Goal: Transaction & Acquisition: Purchase product/service

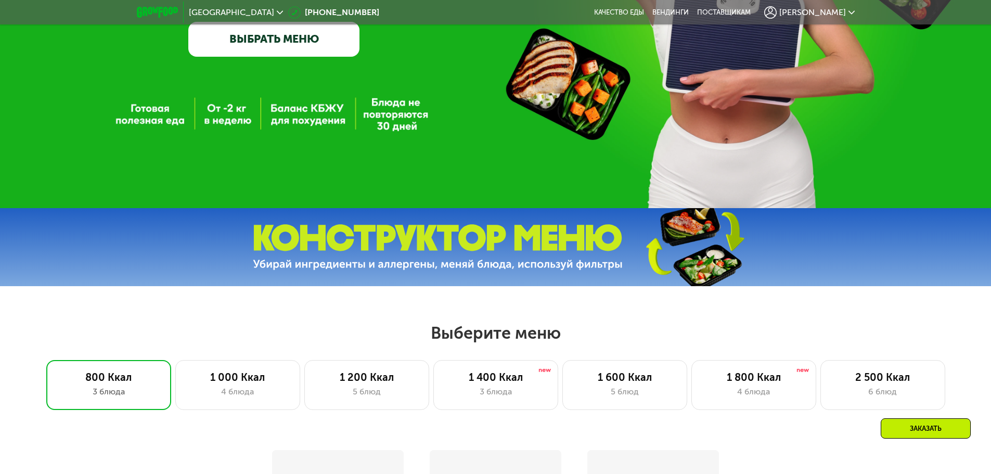
scroll to position [416, 0]
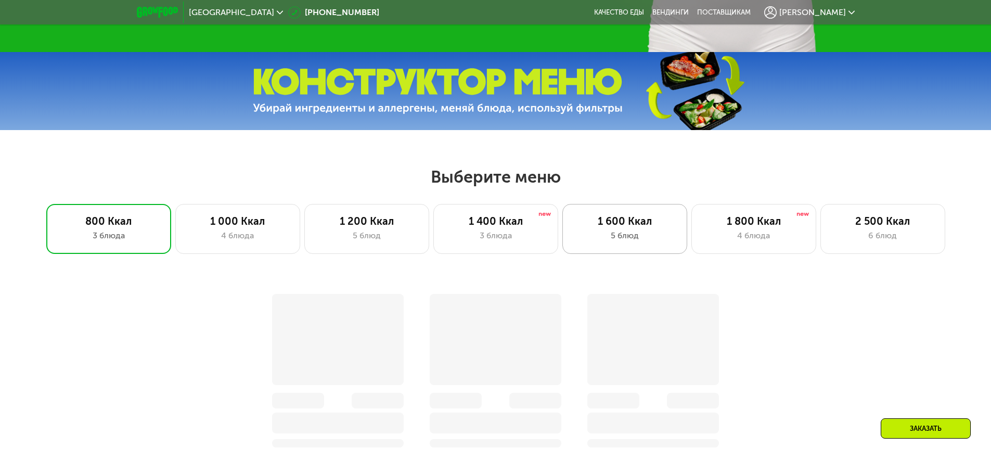
click at [642, 237] on div "5 блюд" at bounding box center [624, 235] width 103 height 12
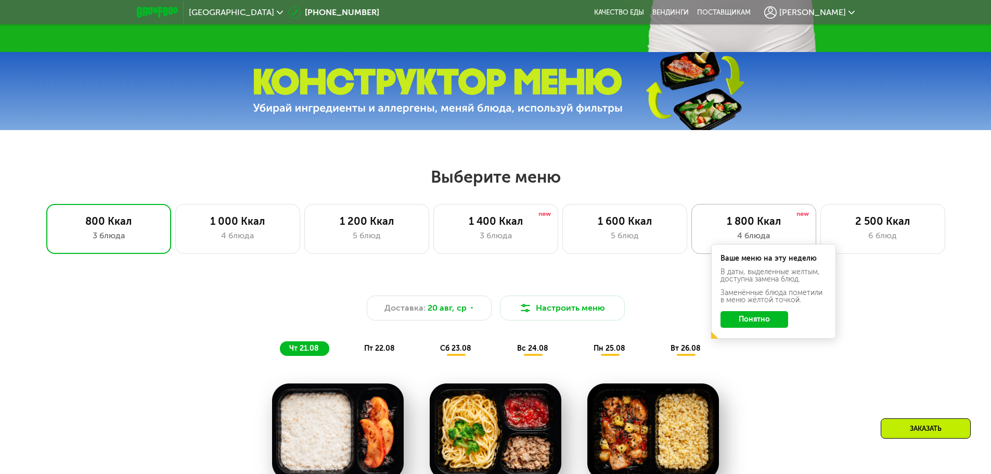
click at [727, 227] on div "1 800 Ккал" at bounding box center [753, 221] width 103 height 12
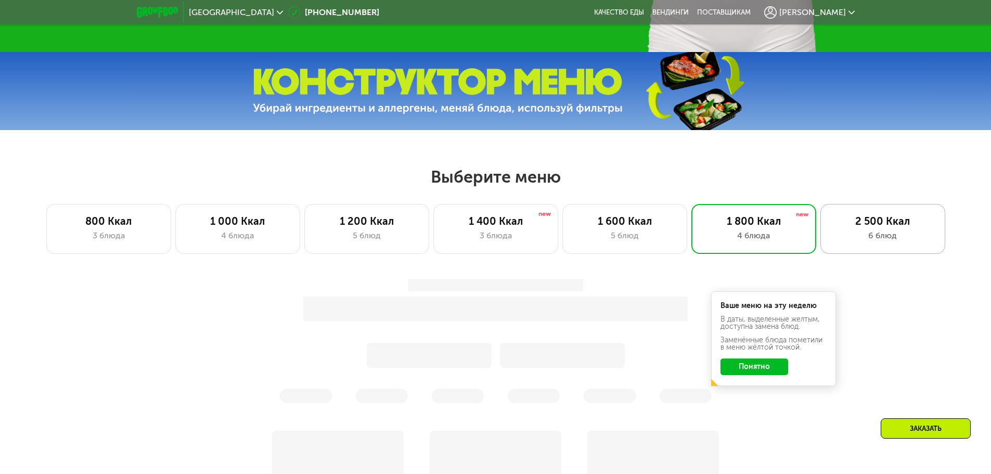
click at [880, 239] on div "6 блюд" at bounding box center [882, 235] width 103 height 12
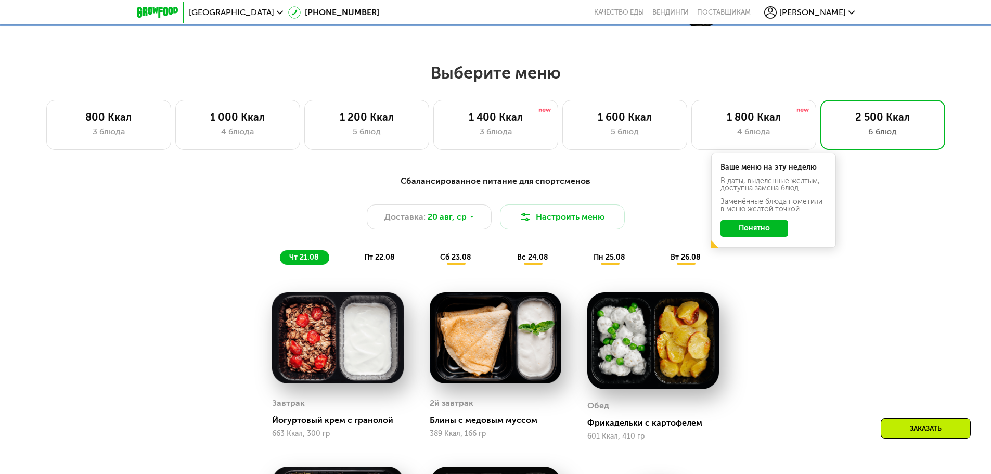
scroll to position [468, 0]
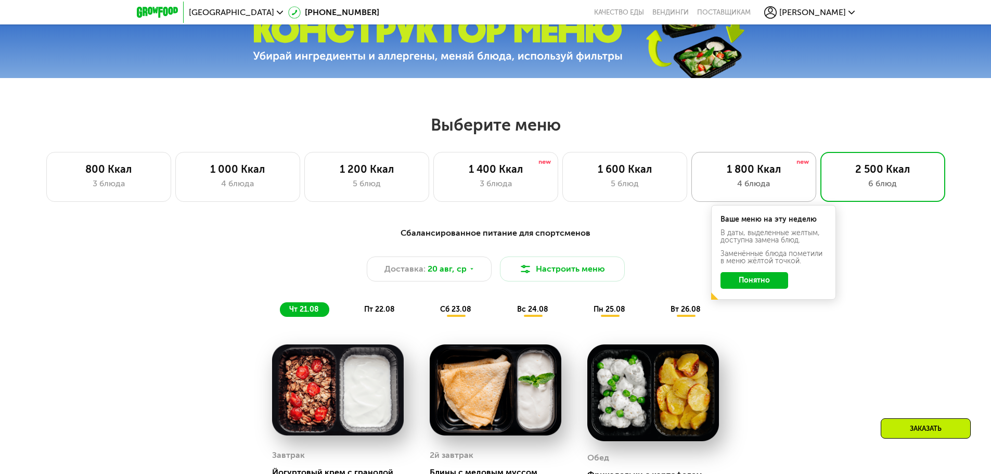
click at [734, 175] on div "1 800 Ккал" at bounding box center [753, 169] width 103 height 12
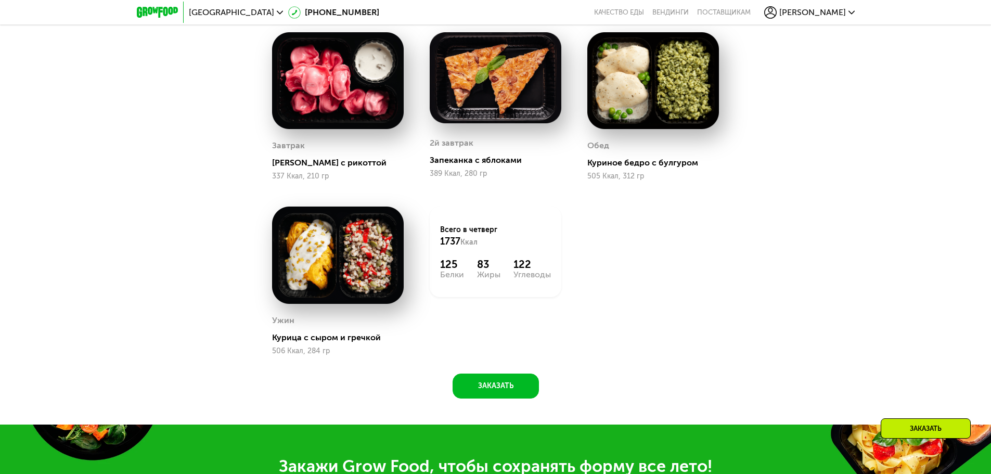
scroll to position [676, 0]
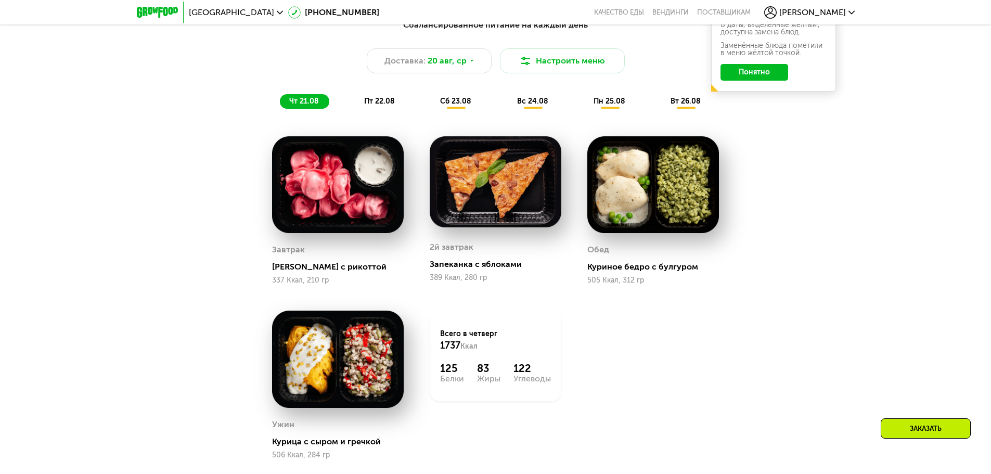
click at [377, 104] on span "пт 22.08" at bounding box center [379, 101] width 31 height 9
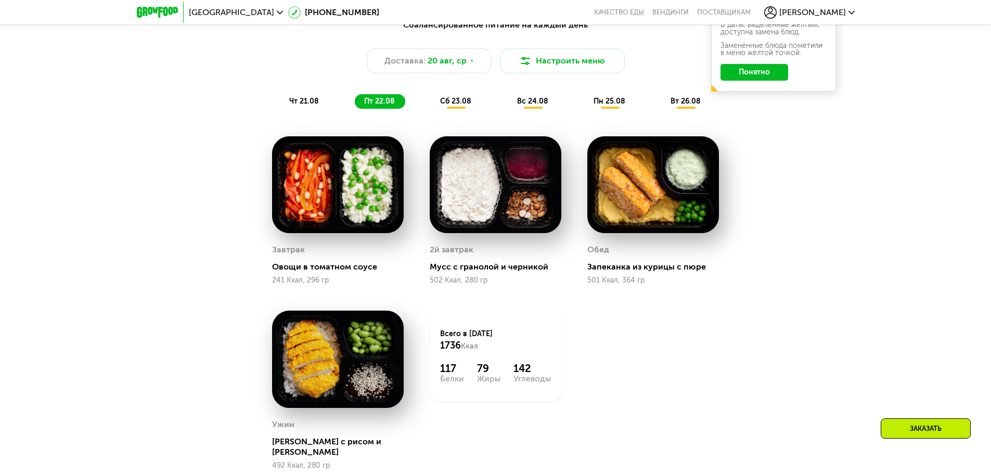
click at [508, 109] on div "сб 23.08" at bounding box center [533, 101] width 51 height 15
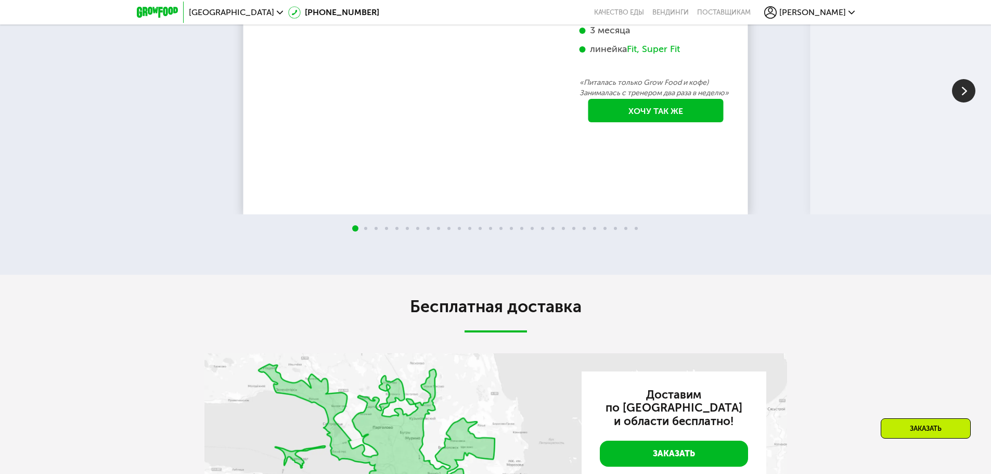
scroll to position [2081, 0]
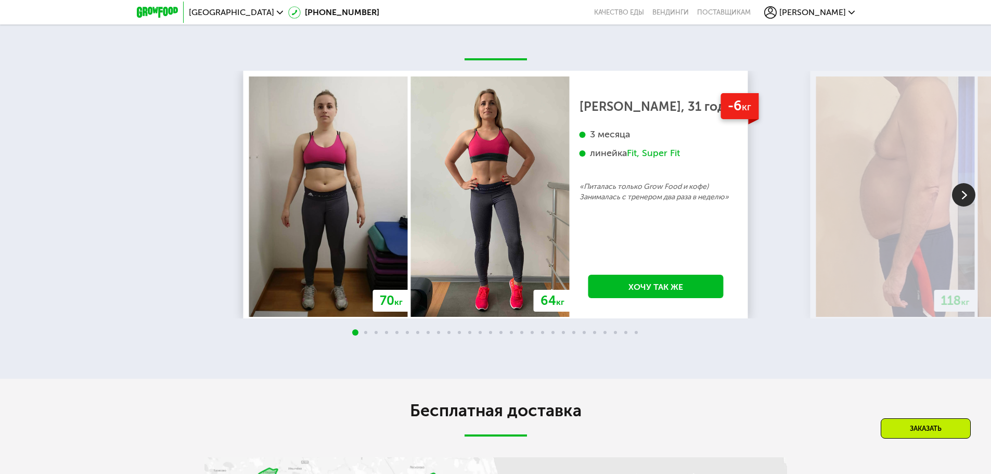
click at [969, 207] on img at bounding box center [963, 194] width 23 height 23
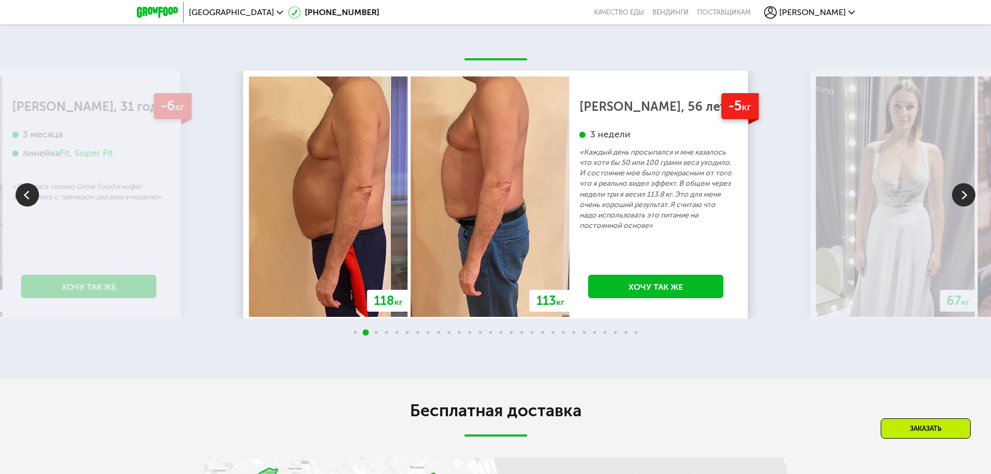
click at [969, 207] on img at bounding box center [963, 194] width 23 height 23
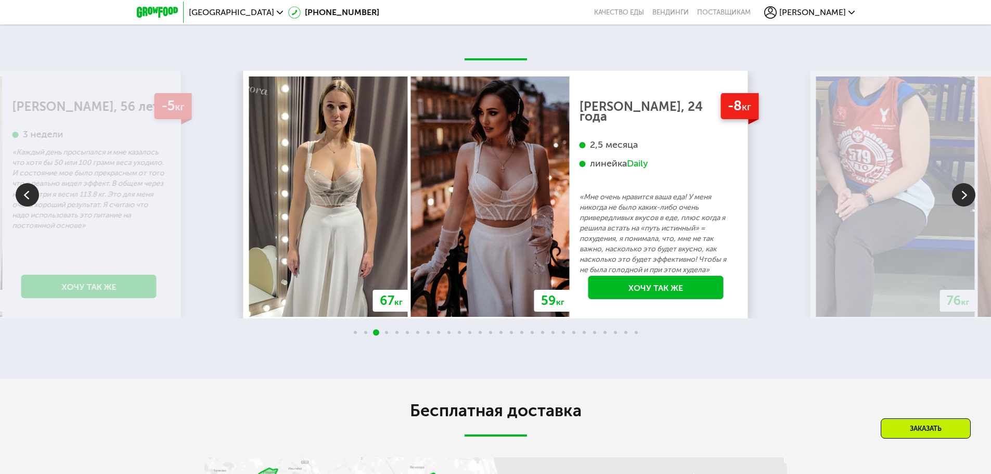
click at [25, 207] on img at bounding box center [27, 194] width 23 height 23
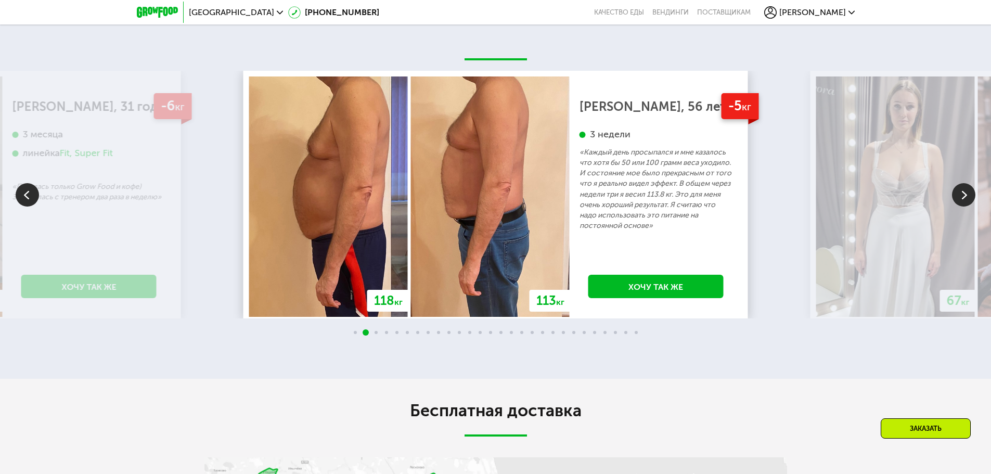
click at [958, 207] on img at bounding box center [963, 194] width 23 height 23
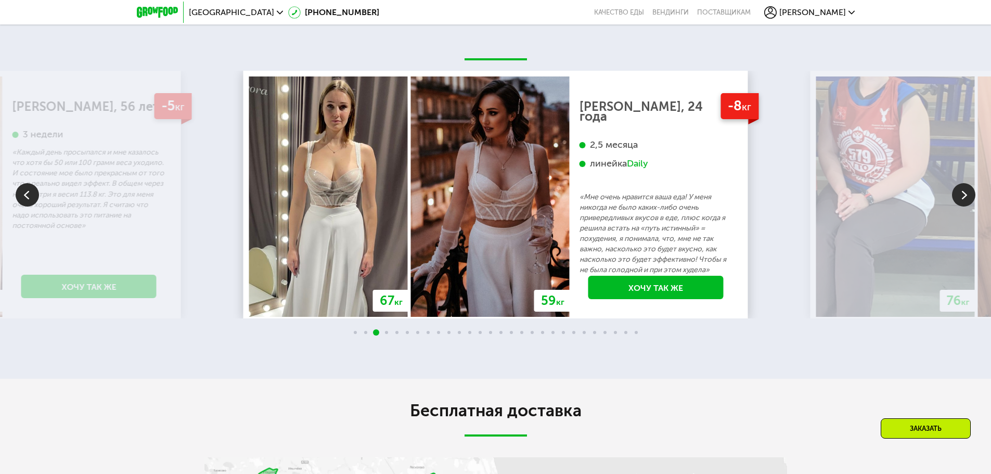
click at [958, 207] on img at bounding box center [963, 194] width 23 height 23
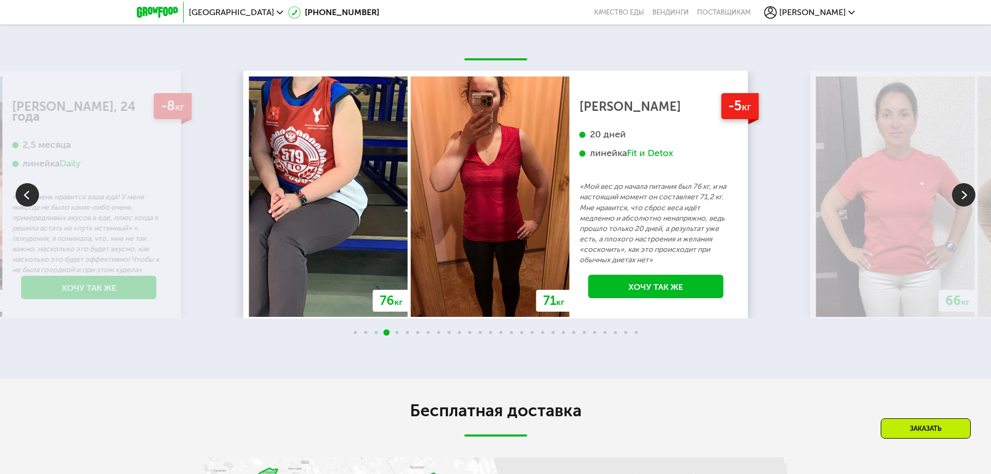
click at [958, 207] on img at bounding box center [963, 194] width 23 height 23
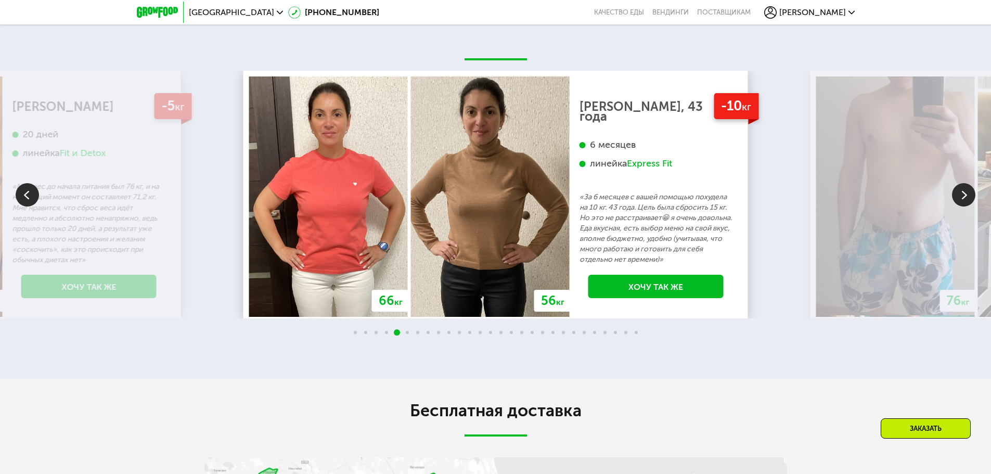
click at [958, 207] on img at bounding box center [963, 194] width 23 height 23
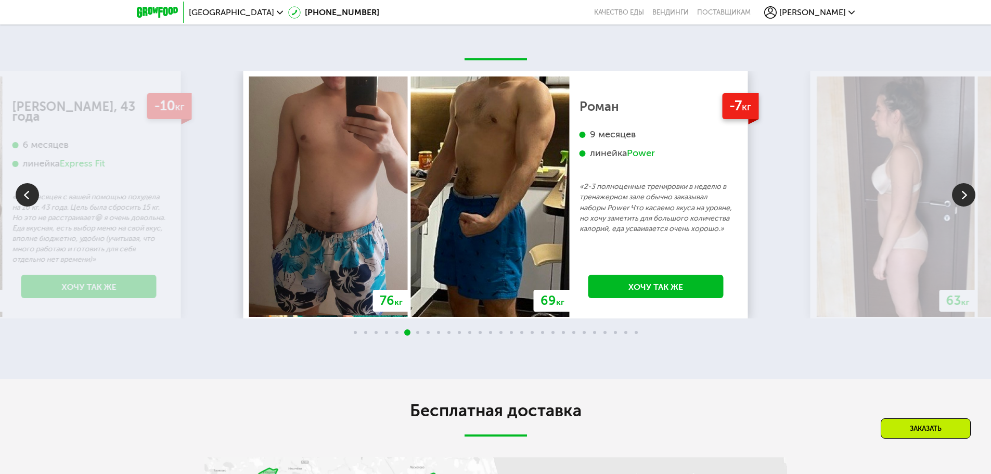
click at [958, 207] on img at bounding box center [963, 194] width 23 height 23
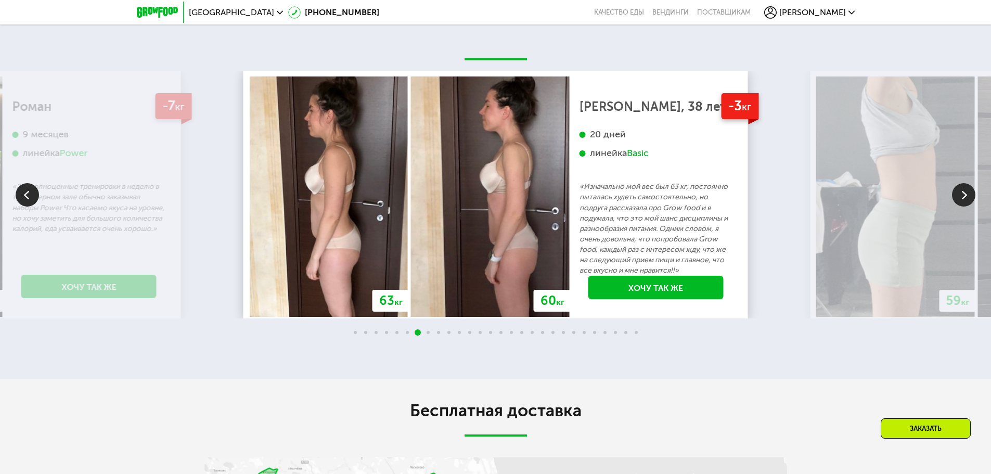
click at [958, 207] on img at bounding box center [963, 194] width 23 height 23
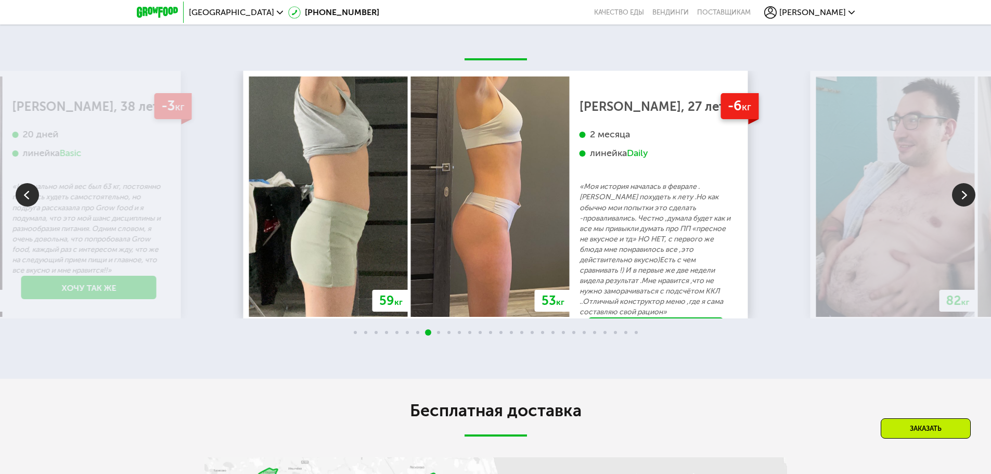
click at [958, 207] on img at bounding box center [963, 194] width 23 height 23
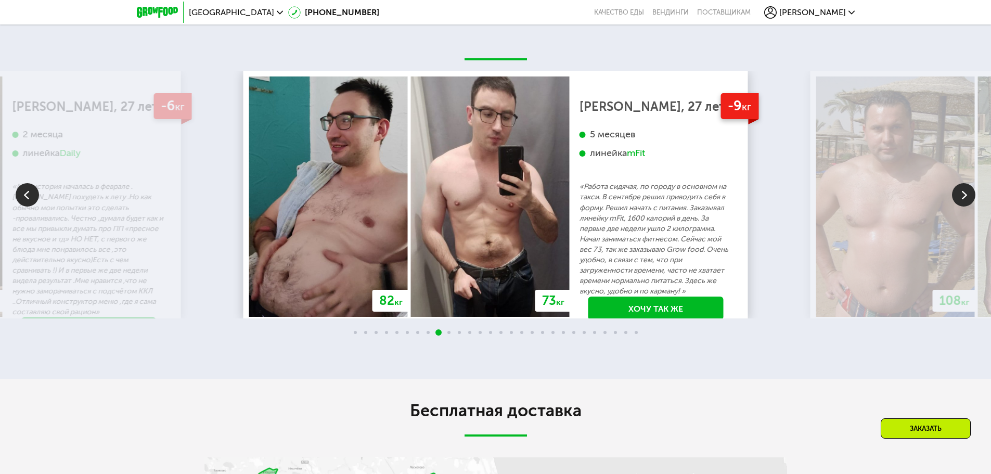
click at [958, 207] on img at bounding box center [963, 194] width 23 height 23
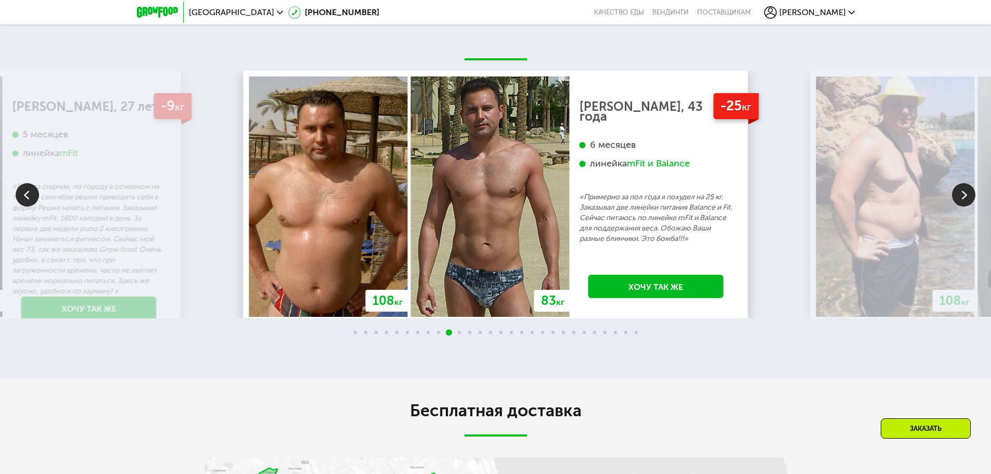
click at [958, 207] on img at bounding box center [963, 194] width 23 height 23
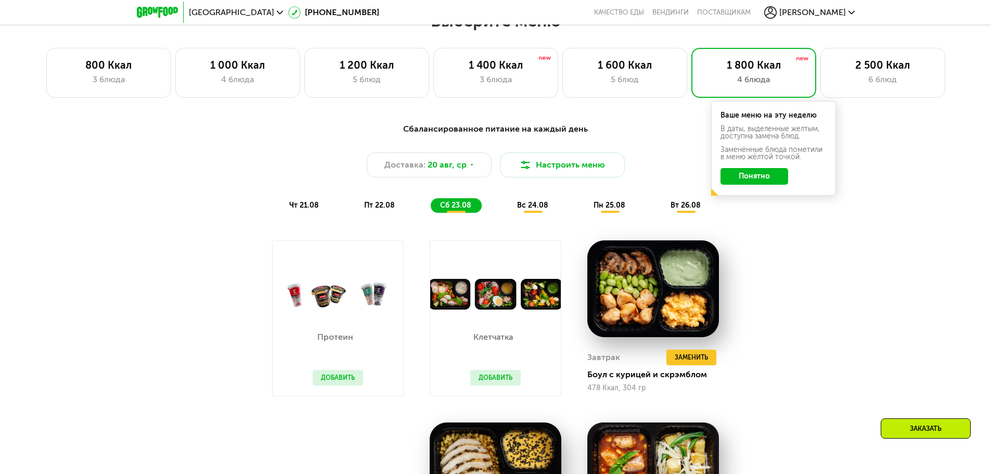
scroll to position [520, 0]
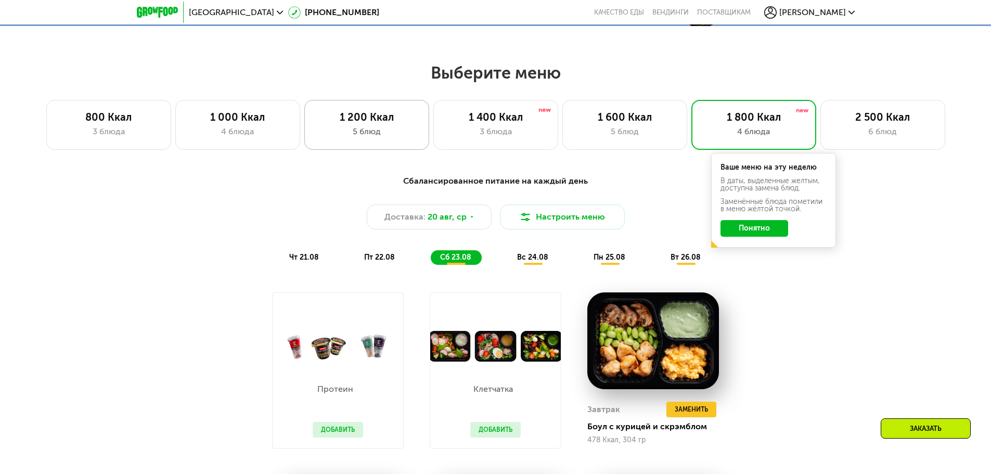
click at [392, 134] on div "5 блюд" at bounding box center [366, 131] width 103 height 12
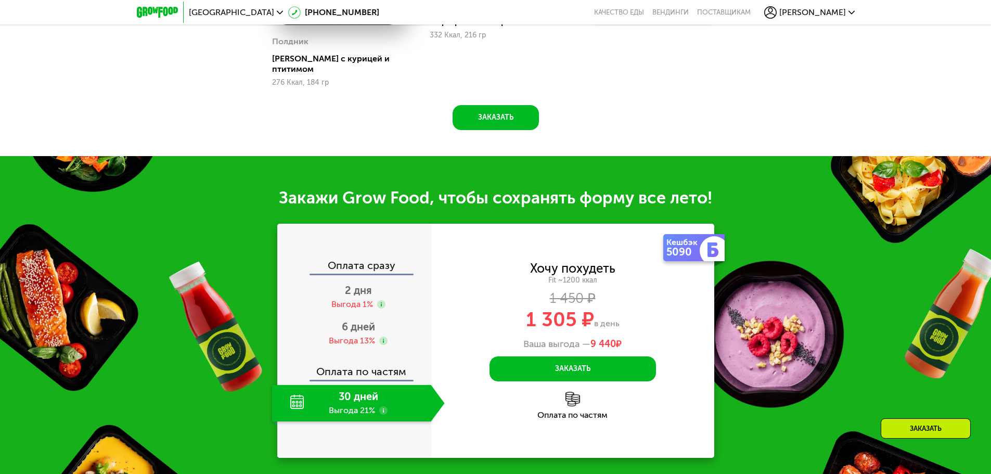
scroll to position [1145, 0]
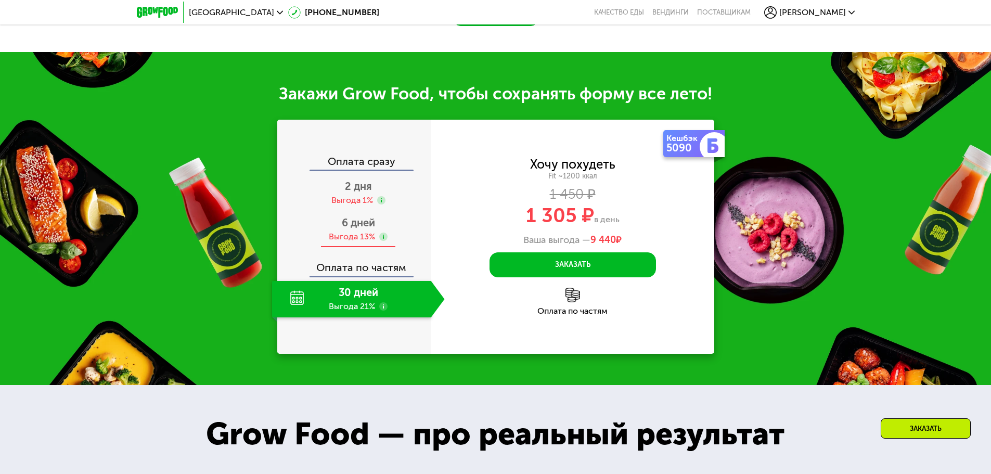
click at [349, 227] on span "6 дней" at bounding box center [358, 222] width 33 height 12
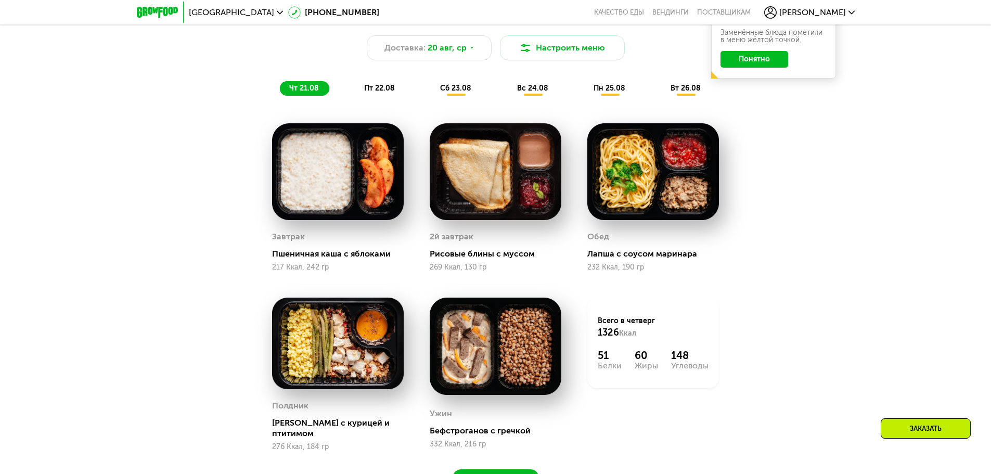
scroll to position [416, 0]
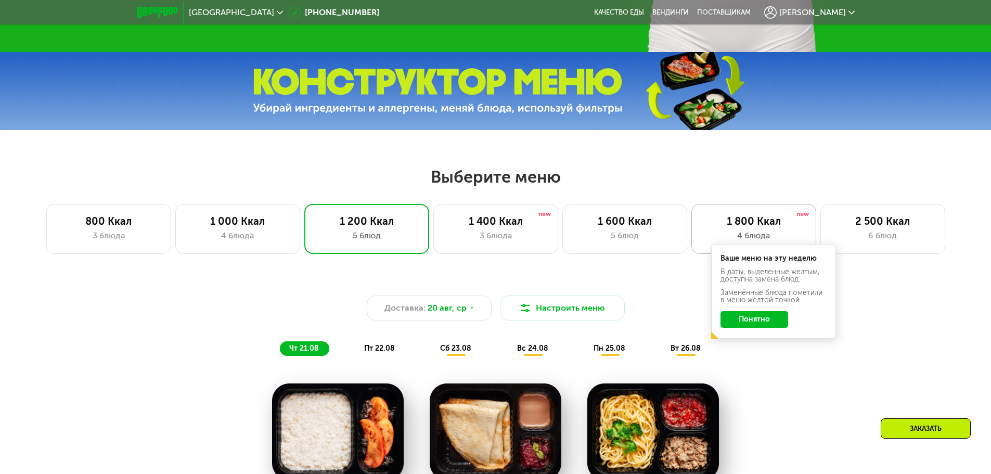
click at [752, 227] on div "1 800 Ккал" at bounding box center [753, 221] width 103 height 12
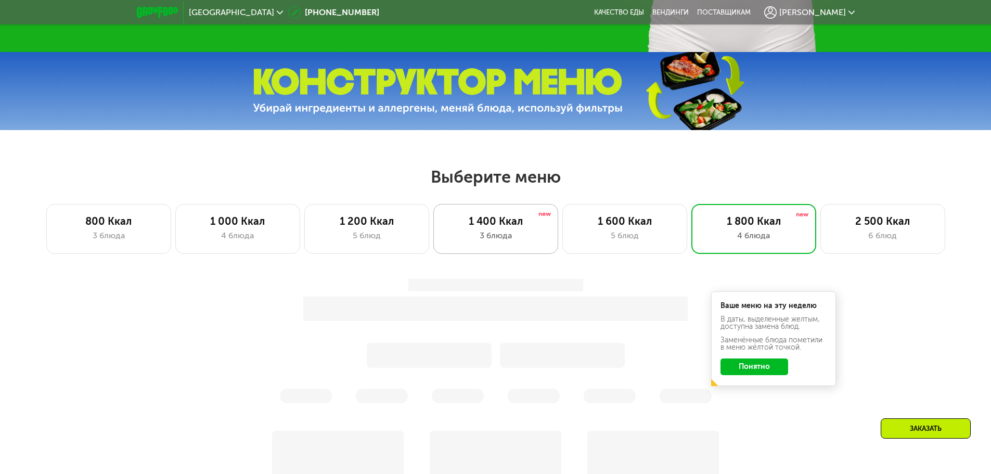
click at [538, 227] on div "1 400 Ккал" at bounding box center [495, 221] width 103 height 12
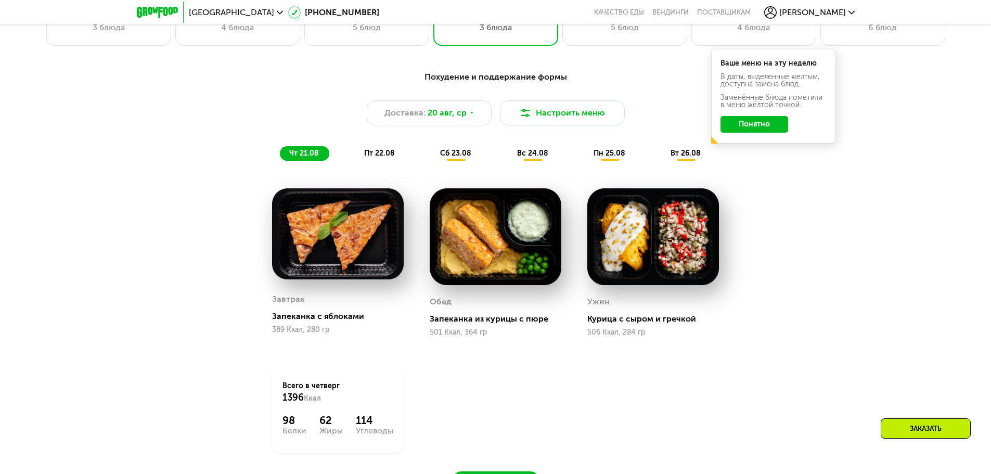
scroll to position [468, 0]
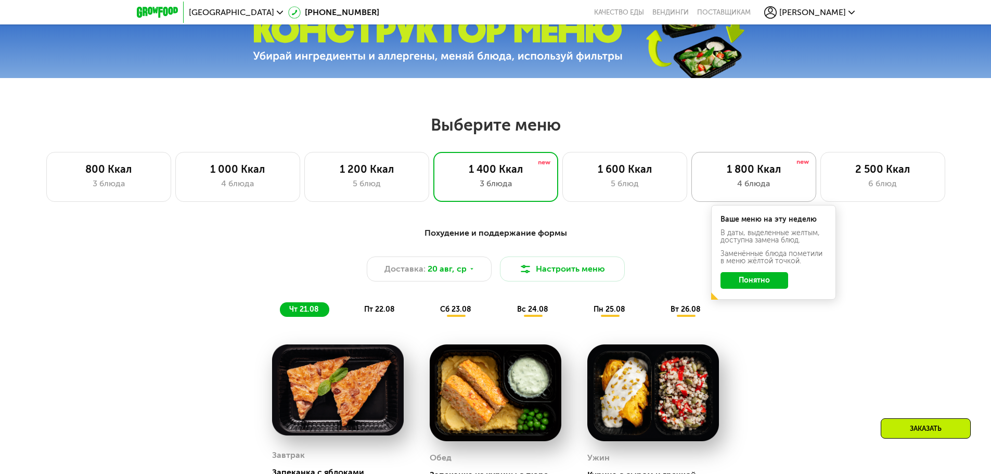
click at [744, 183] on div "4 блюда" at bounding box center [753, 183] width 103 height 12
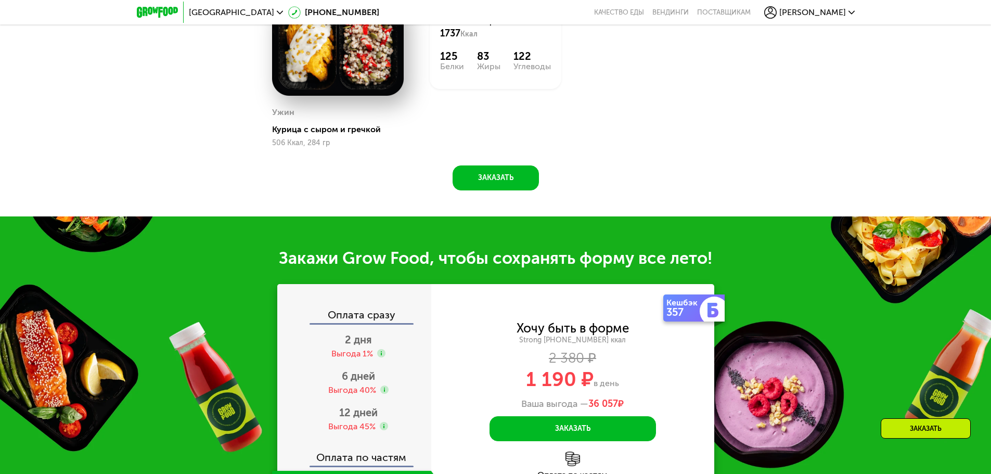
scroll to position [1093, 0]
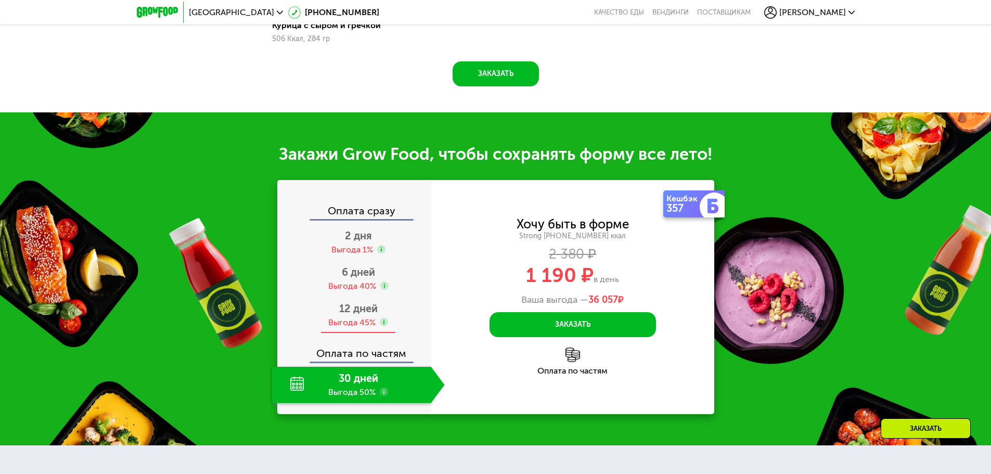
click at [360, 315] on span "12 дней" at bounding box center [358, 308] width 39 height 12
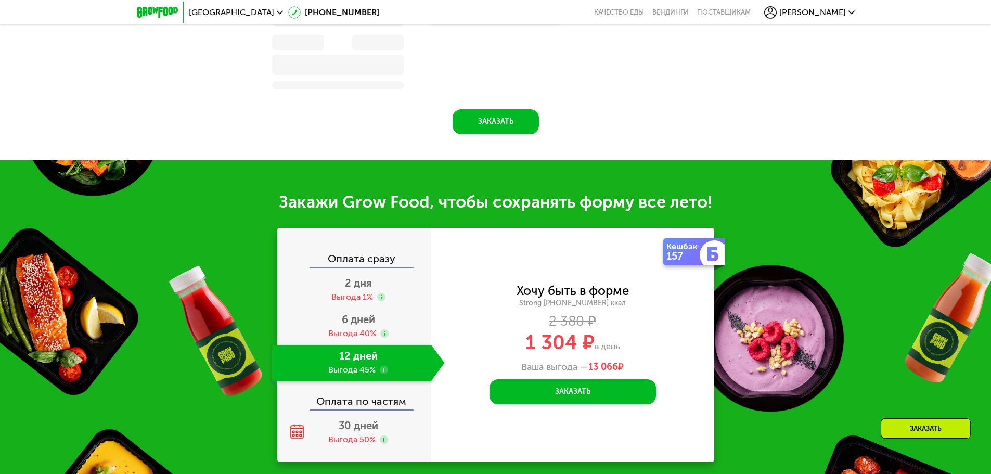
scroll to position [1141, 0]
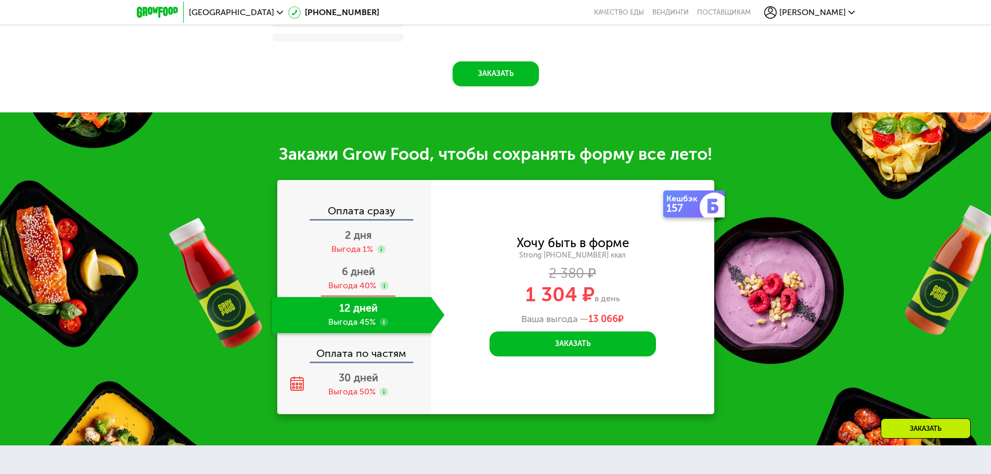
click at [368, 282] on div "6 дней Выгода 40%" at bounding box center [358, 279] width 173 height 36
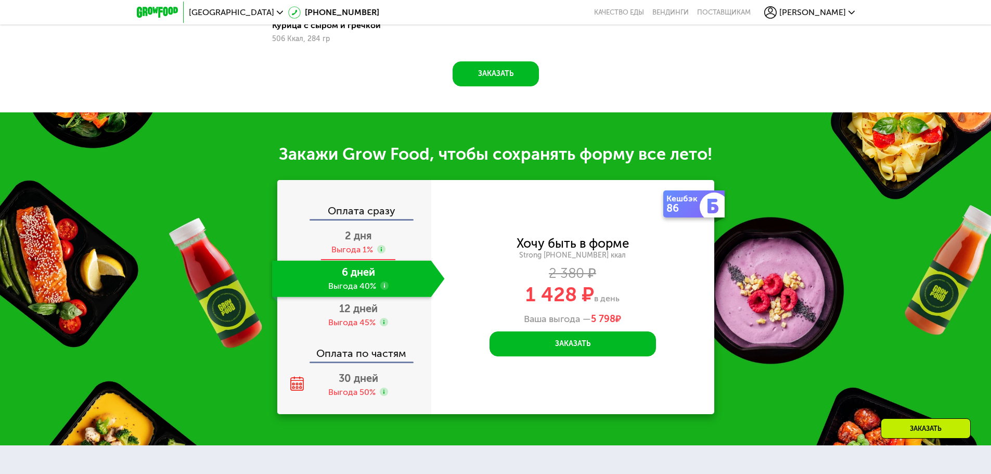
click at [362, 241] on span "2 дня" at bounding box center [358, 235] width 27 height 12
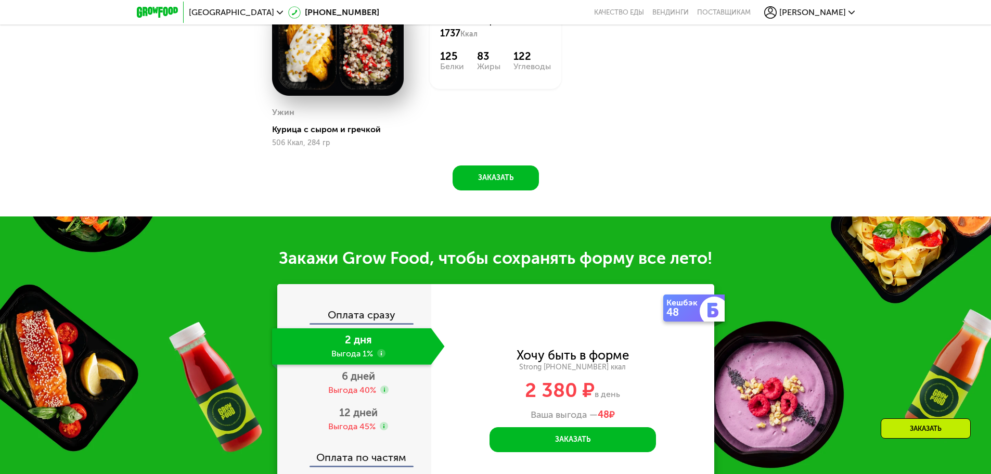
scroll to position [1093, 0]
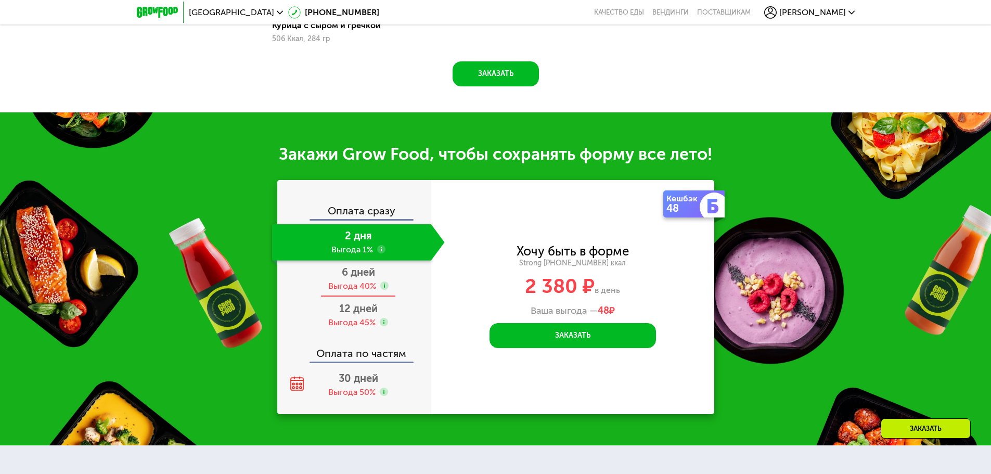
click at [361, 278] on span "6 дней" at bounding box center [358, 272] width 33 height 12
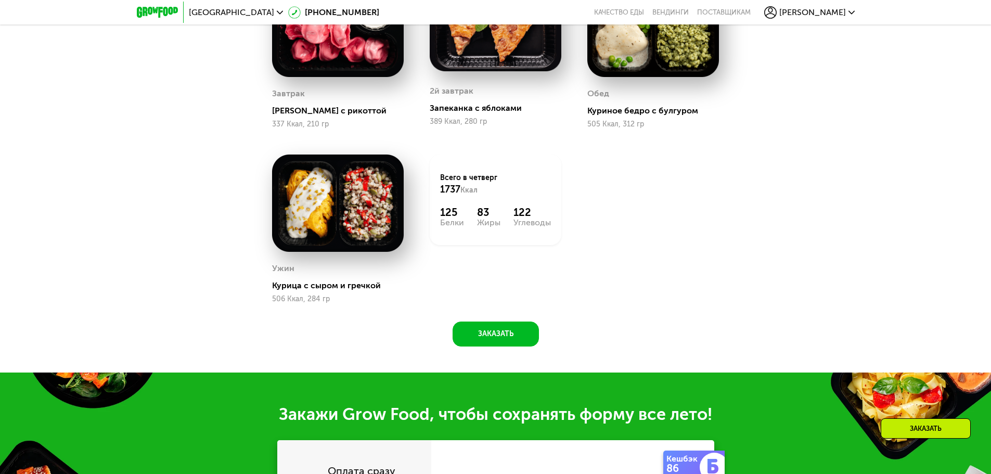
scroll to position [572, 0]
